Goal: Find contact information: Obtain details needed to contact an individual or organization

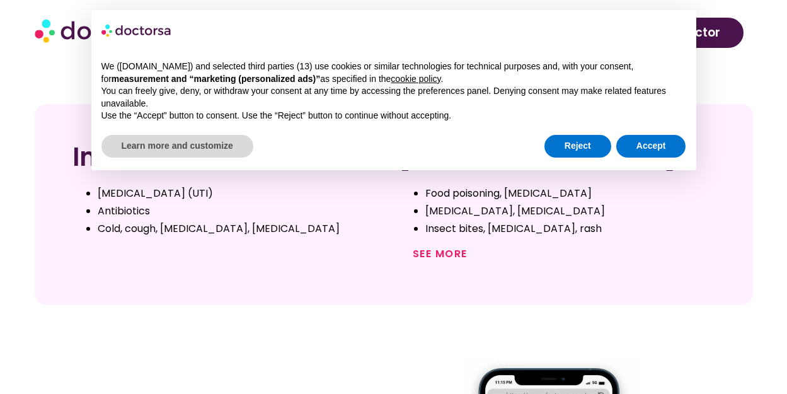
scroll to position [630, 0]
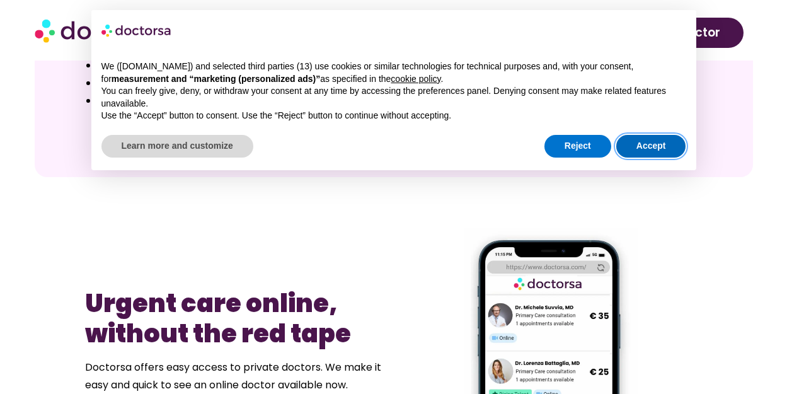
click at [635, 139] on button "Accept" at bounding box center [652, 146] width 70 height 23
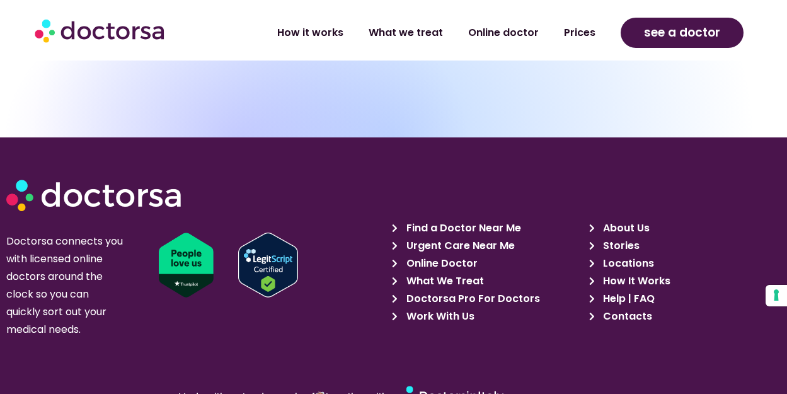
scroll to position [5814, 0]
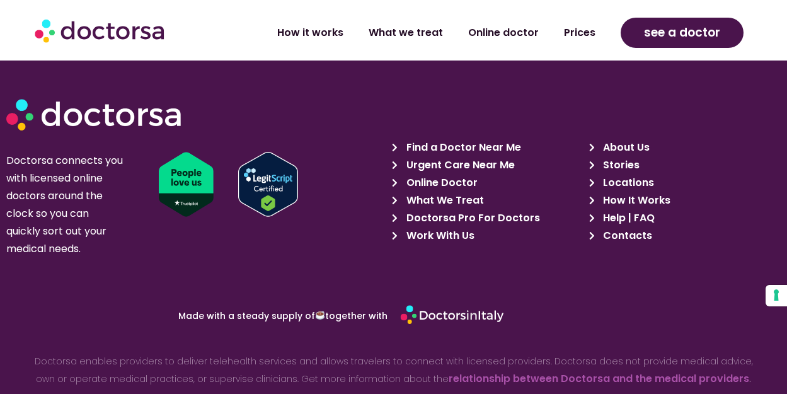
click at [436, 192] on span "What We Treat" at bounding box center [443, 201] width 81 height 18
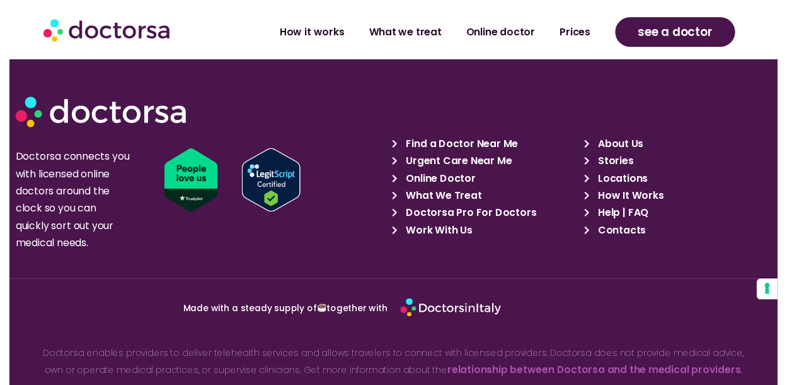
scroll to position [6031, 0]
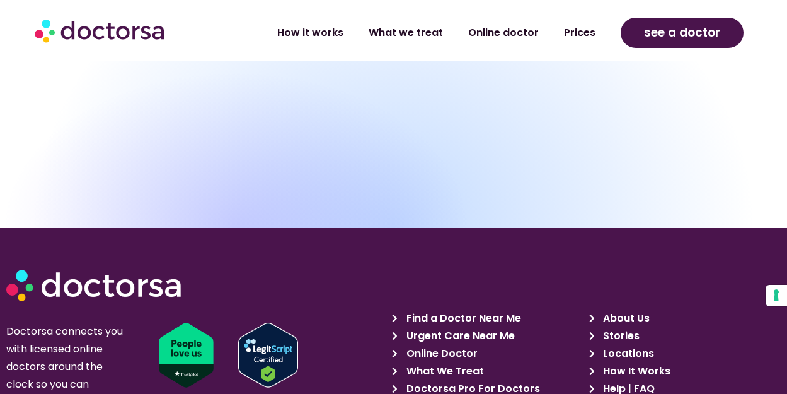
scroll to position [6390, 0]
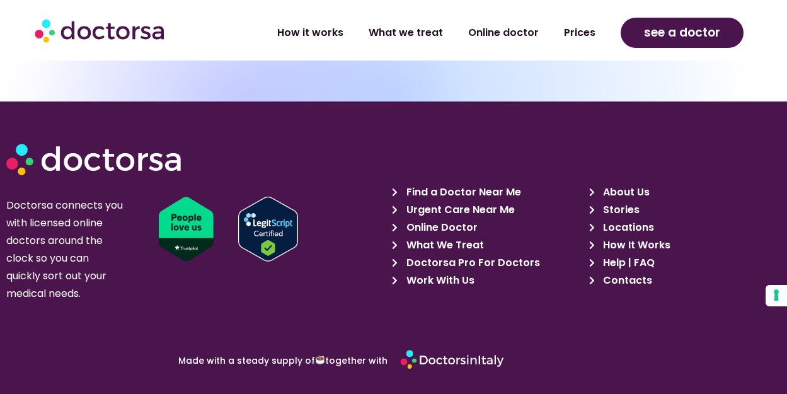
click at [625, 272] on span "Contacts" at bounding box center [626, 281] width 52 height 18
click at [624, 272] on span "Contacts" at bounding box center [626, 281] width 52 height 18
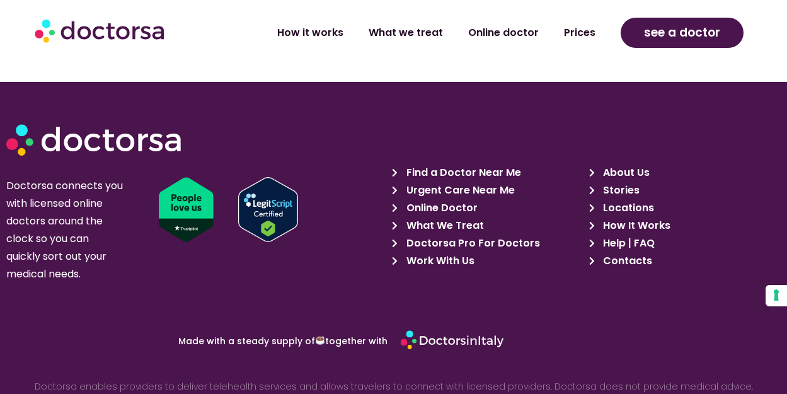
scroll to position [1210, 0]
